Goal: Task Accomplishment & Management: Manage account settings

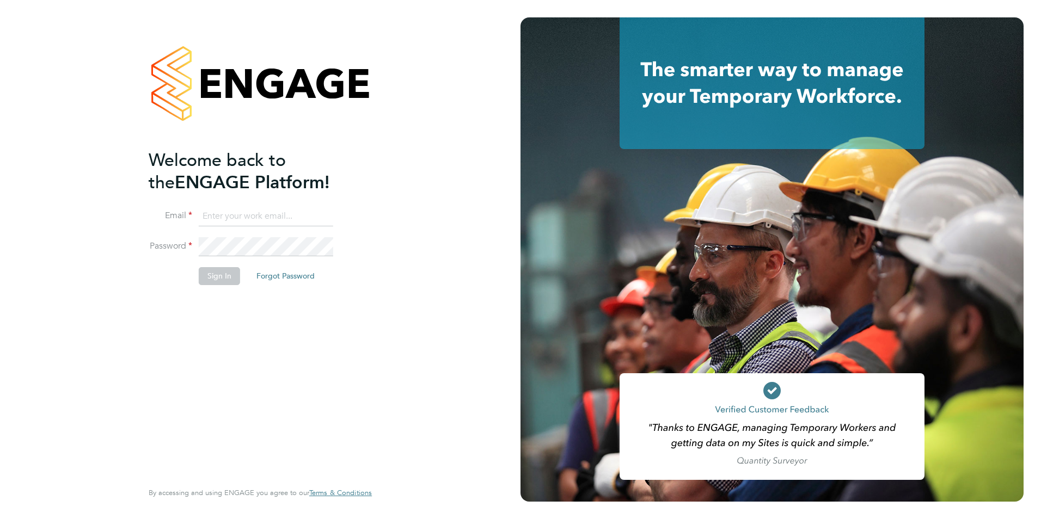
type input "Accounts@tik-box.com"
click at [208, 278] on button "Sign In" at bounding box center [219, 275] width 41 height 17
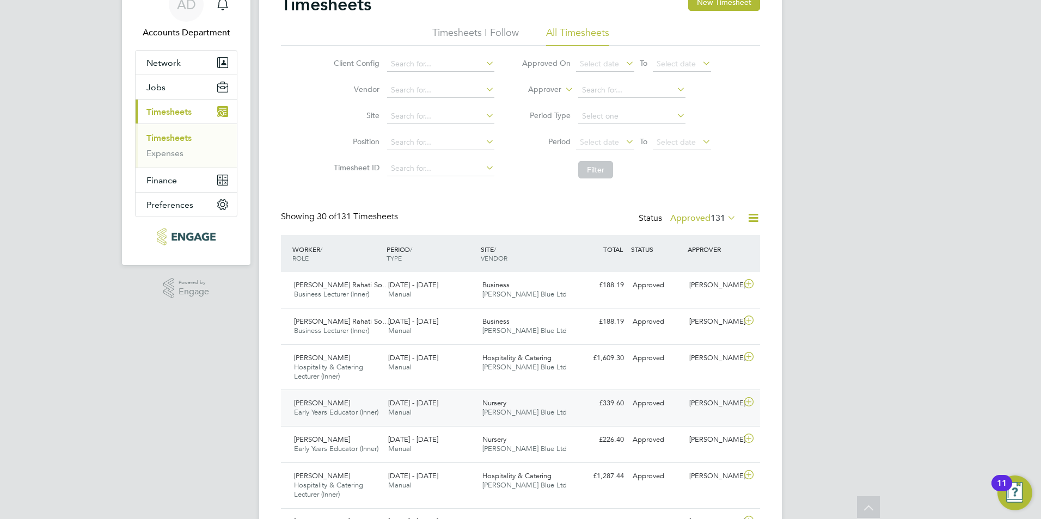
click at [332, 404] on span "Shamso Sheikh" at bounding box center [322, 402] width 56 height 9
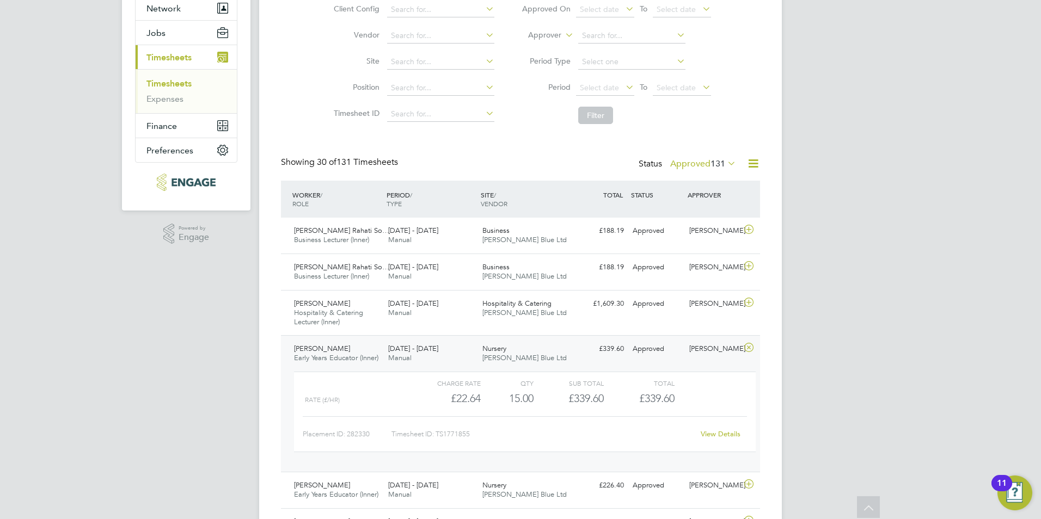
click at [705, 439] on link "View Details" at bounding box center [720, 433] width 40 height 9
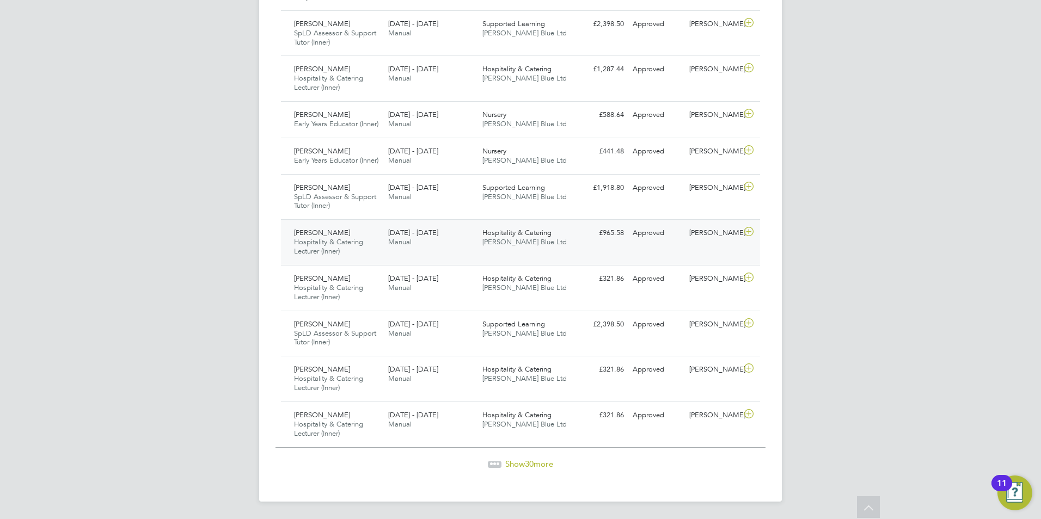
scroll to position [1327, 0]
click at [531, 459] on span "30" at bounding box center [529, 464] width 9 height 10
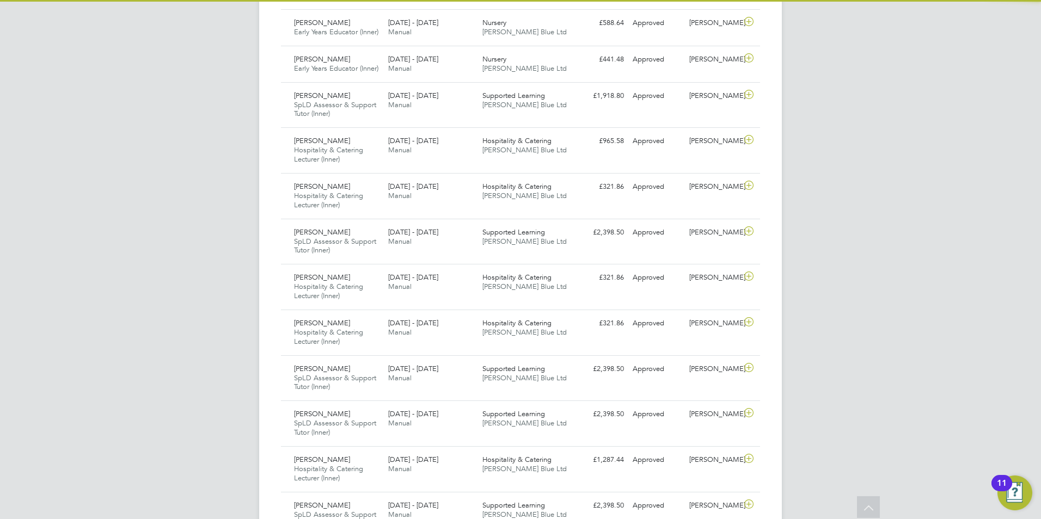
scroll to position [36, 95]
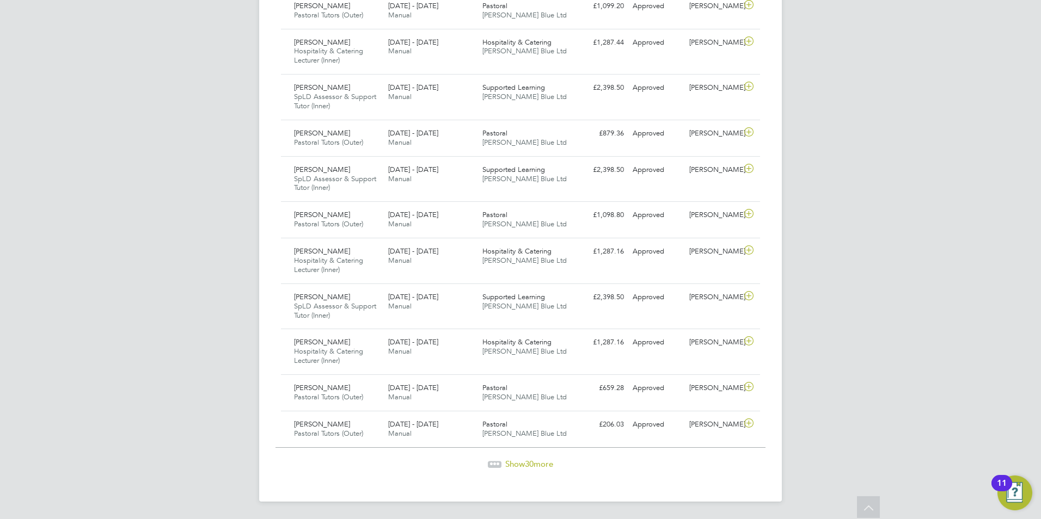
click at [532, 466] on span "30" at bounding box center [529, 464] width 9 height 10
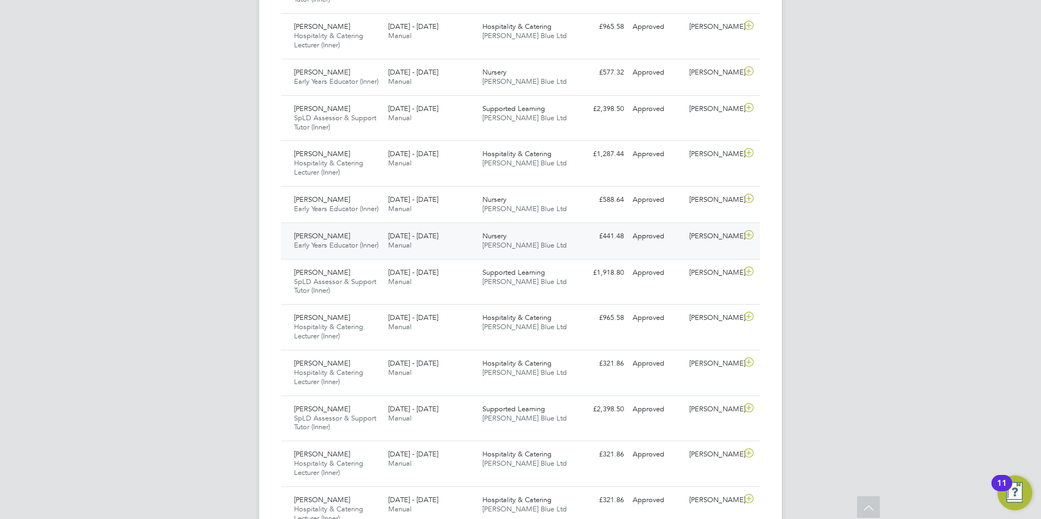
click at [407, 241] on span "[DATE] - [DATE]" at bounding box center [413, 235] width 50 height 9
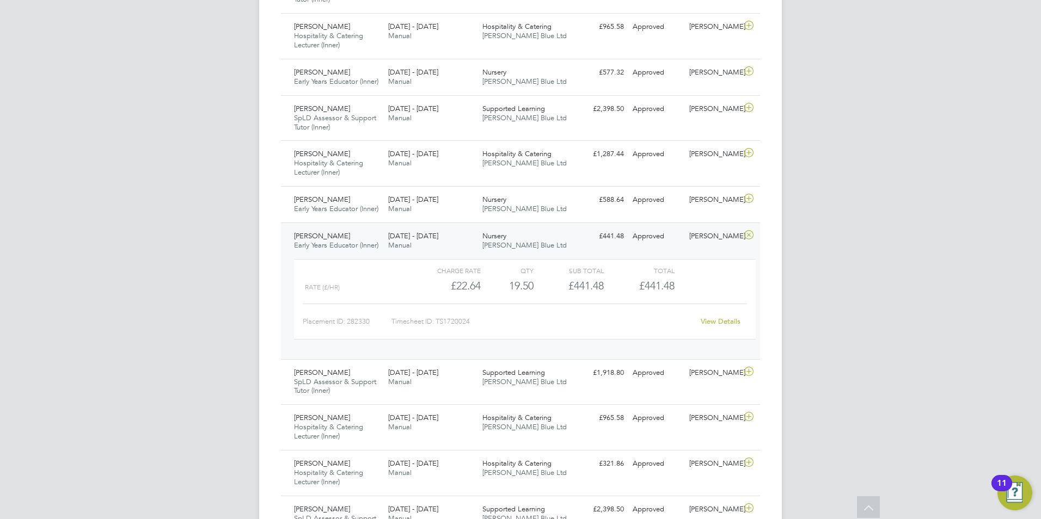
click at [723, 326] on link "View Details" at bounding box center [720, 321] width 40 height 9
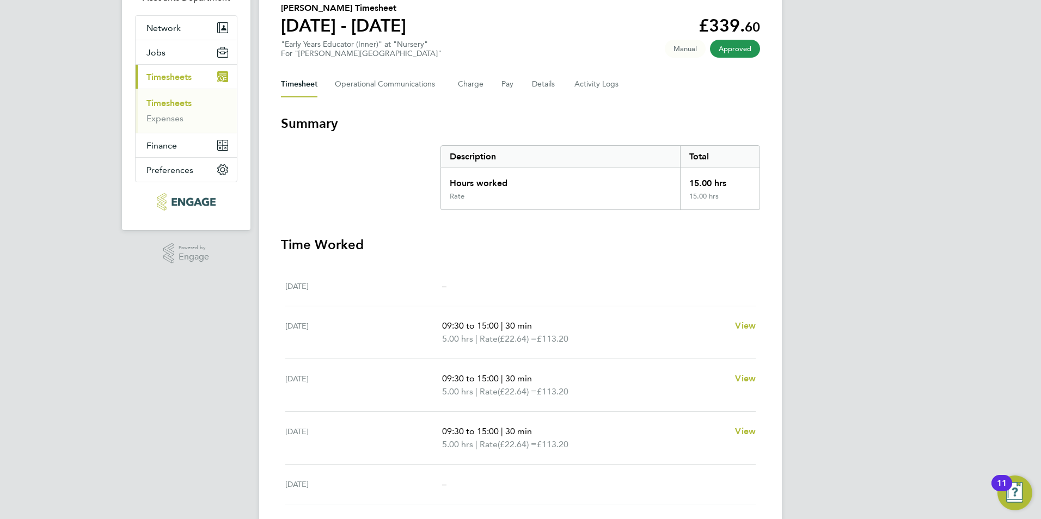
scroll to position [61, 0]
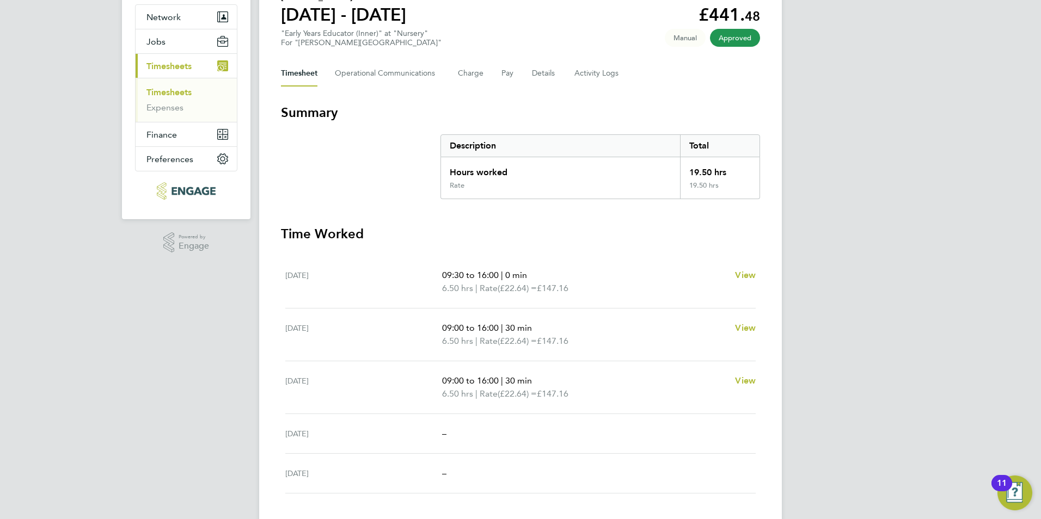
scroll to position [109, 0]
